Goal: Information Seeking & Learning: Learn about a topic

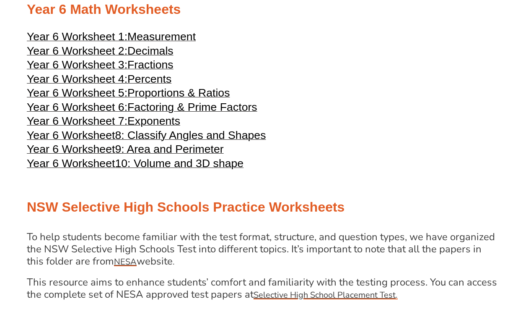
scroll to position [1433, 0]
click at [153, 42] on span "Measurement" at bounding box center [161, 36] width 68 height 13
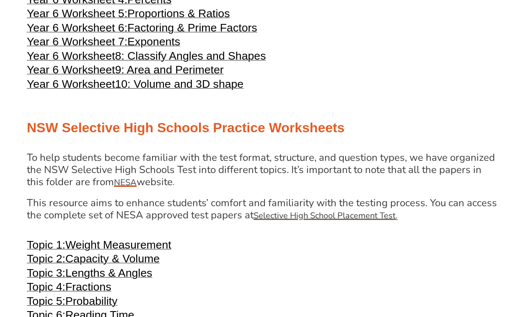
scroll to position [1344, 0]
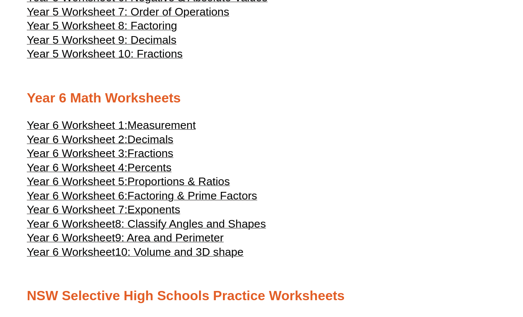
click at [145, 258] on span "10: Volume and 3D shape" at bounding box center [179, 251] width 129 height 13
click at [156, 244] on span "9: Area and Perimeter" at bounding box center [169, 237] width 109 height 13
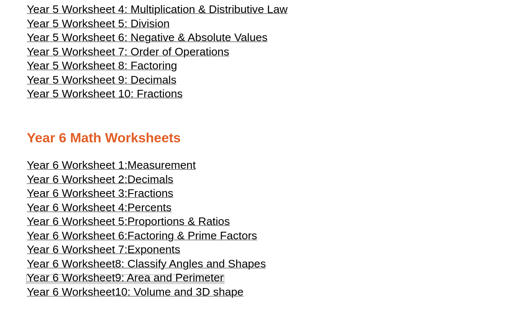
scroll to position [1303, 0]
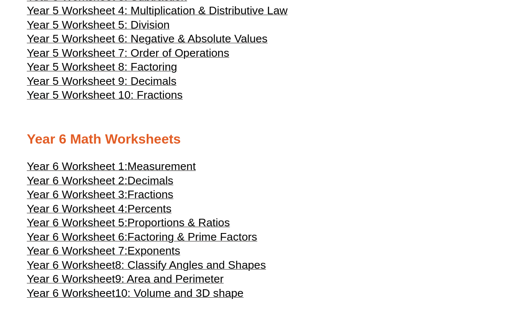
click at [148, 187] on span "Decimals" at bounding box center [150, 180] width 46 height 13
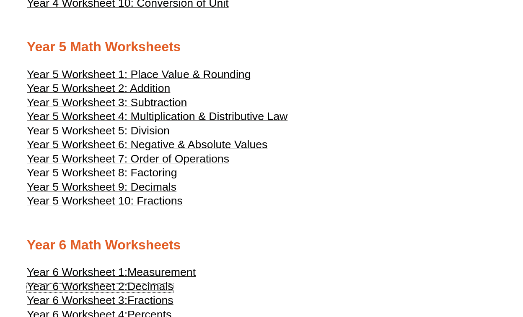
scroll to position [1198, 0]
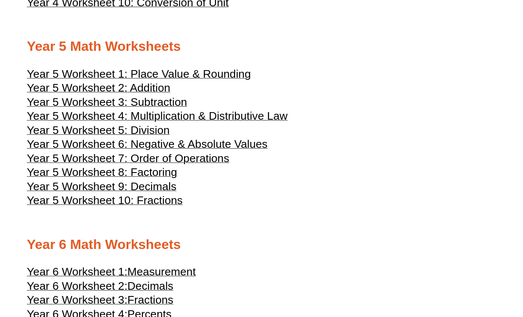
click at [145, 164] on span "Year 5 Worksheet 7: Order of Operations" at bounding box center [128, 158] width 202 height 13
click at [144, 136] on span "Year 5 Worksheet 5: Division" at bounding box center [98, 130] width 143 height 13
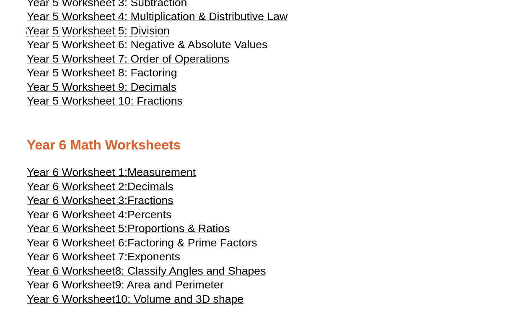
scroll to position [1301, 0]
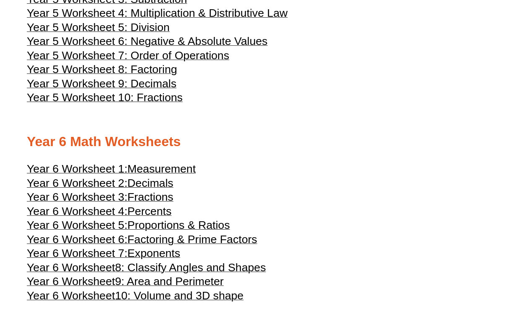
click at [158, 189] on span "Decimals" at bounding box center [150, 182] width 46 height 13
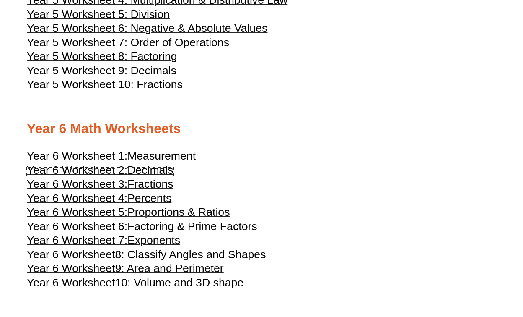
scroll to position [1316, 0]
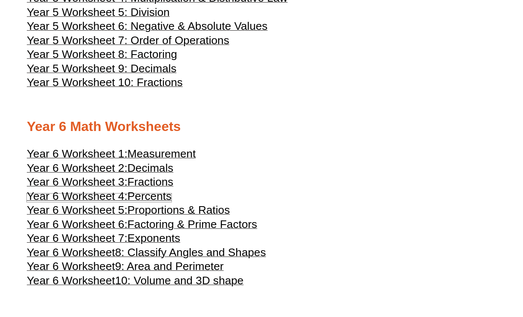
click at [156, 202] on span "Percents" at bounding box center [149, 195] width 44 height 13
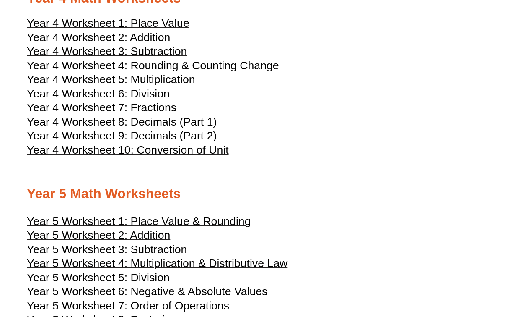
scroll to position [882, 0]
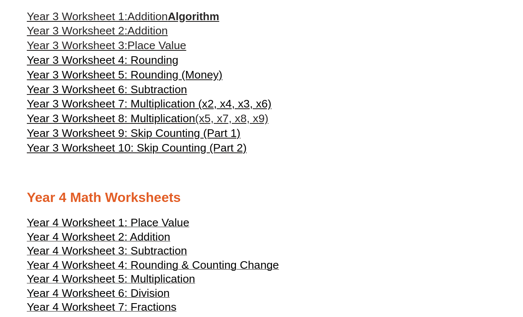
click at [192, 38] on h3 "Year 3 Worksheet 2: Addition" at bounding box center [262, 31] width 470 height 14
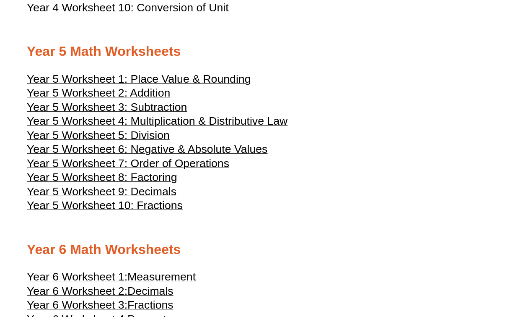
scroll to position [1191, 0]
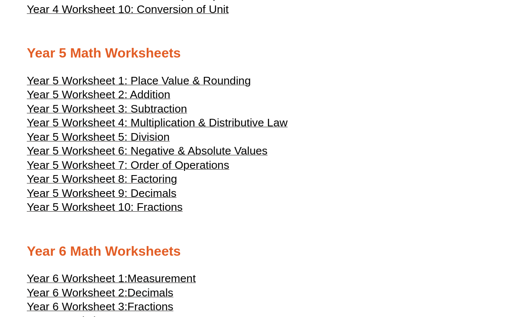
click at [146, 129] on span "Year 5 Worksheet 4: Multiplication & Distributive Law" at bounding box center [157, 122] width 261 height 13
